Goal: Task Accomplishment & Management: Manage account settings

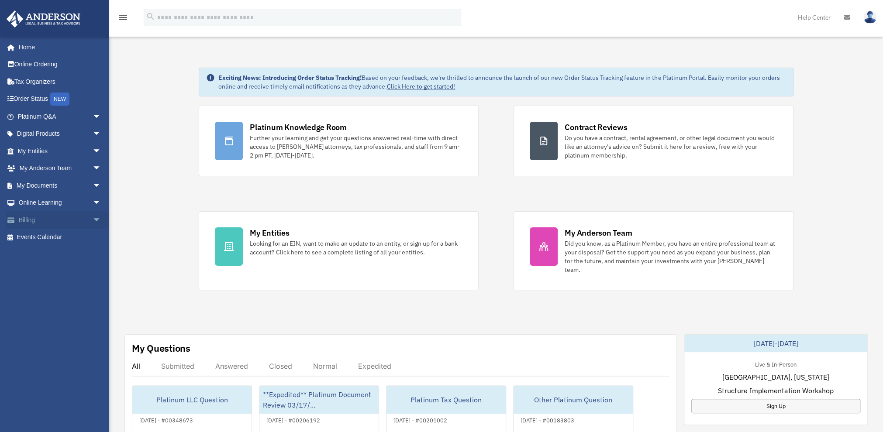
click at [47, 221] on link "Billing arrow_drop_down" at bounding box center [60, 219] width 108 height 17
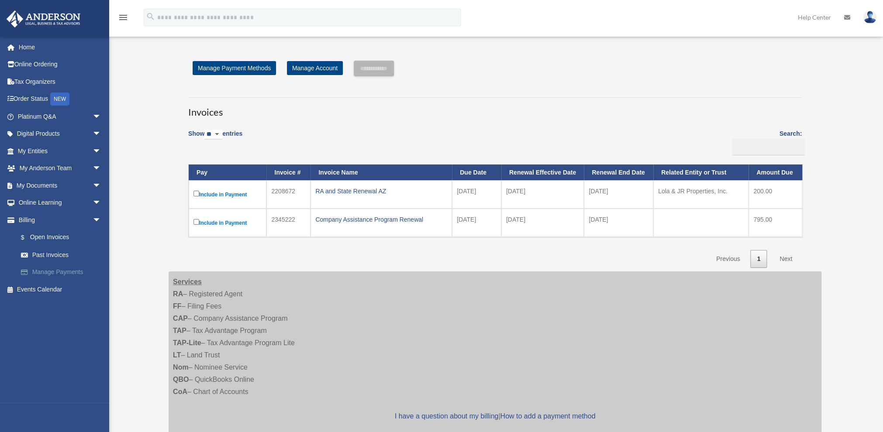
click at [63, 271] on link "Manage Payments" at bounding box center [63, 272] width 102 height 17
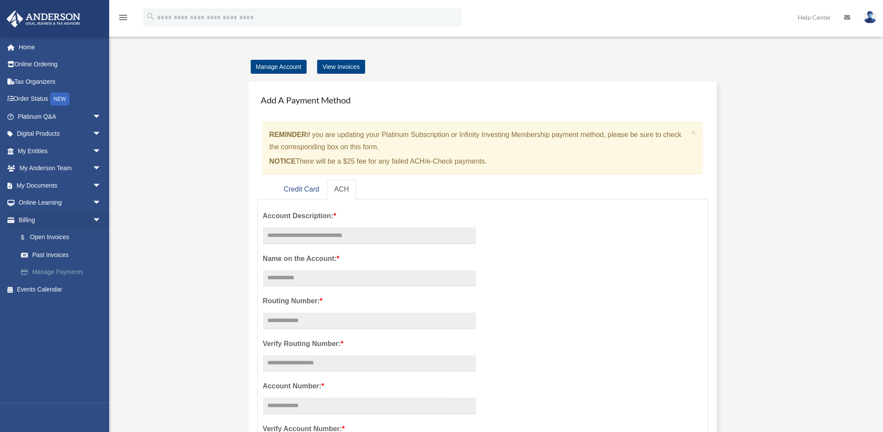
click at [64, 267] on link "Manage Payments" at bounding box center [63, 272] width 102 height 17
click at [307, 185] on link "Credit Card" at bounding box center [301, 190] width 50 height 20
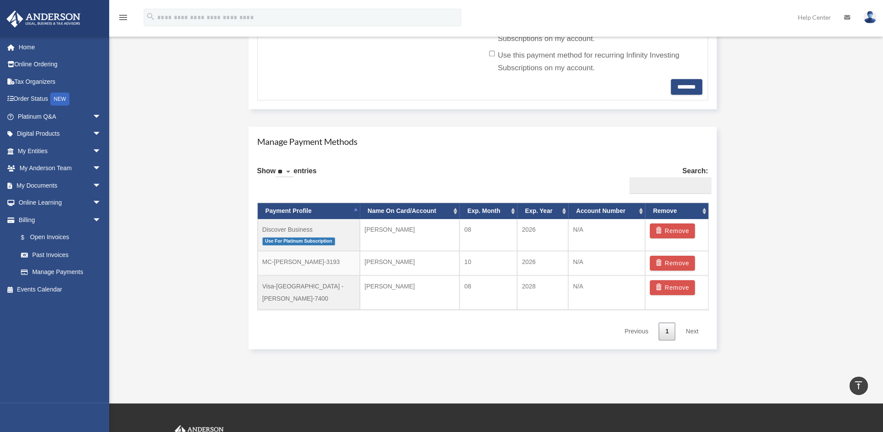
scroll to position [419, 0]
